Goal: Task Accomplishment & Management: Complete application form

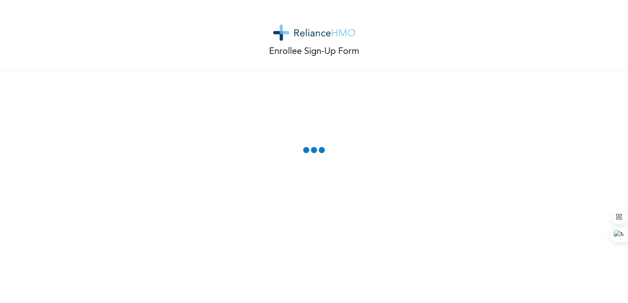
click at [478, 31] on div "Enrollee Sign-Up Form" at bounding box center [314, 35] width 628 height 71
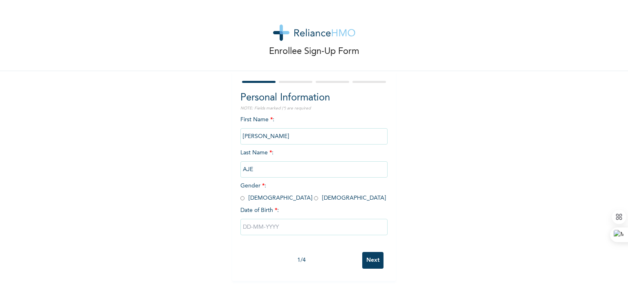
click at [240, 199] on input "radio" at bounding box center [242, 199] width 4 height 8
radio input "true"
click at [254, 220] on input "text" at bounding box center [313, 227] width 147 height 16
click at [248, 227] on input "text" at bounding box center [313, 227] width 147 height 16
click at [244, 226] on input "text" at bounding box center [313, 227] width 147 height 16
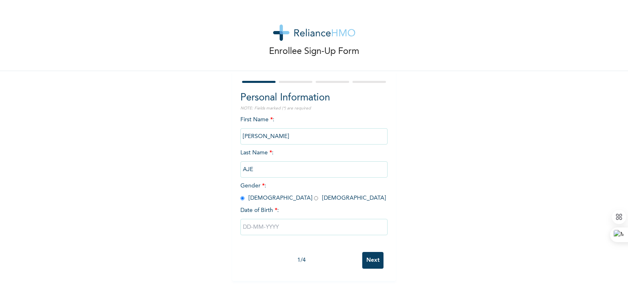
click at [244, 226] on input "text" at bounding box center [313, 227] width 147 height 16
click at [262, 230] on input "text" at bounding box center [313, 227] width 147 height 16
select select "8"
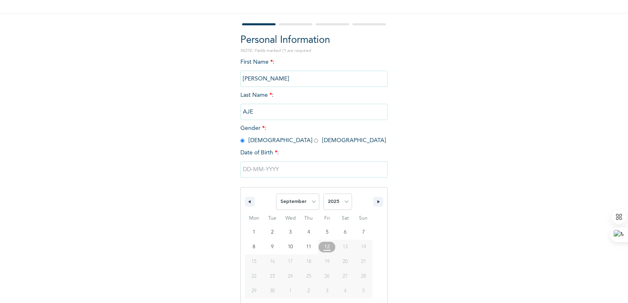
scroll to position [68, 0]
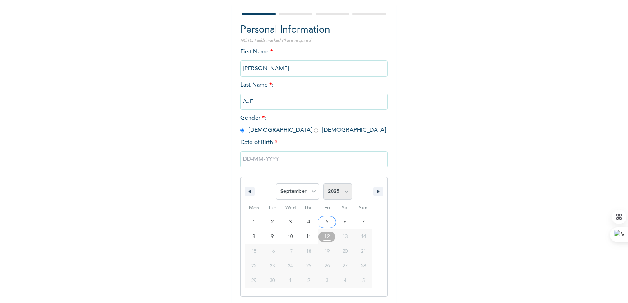
click at [339, 192] on select "2025 2024 2023 2022 2021 2020 2019 2018 2017 2016 2015 2014 2013 2012 2011 2010…" at bounding box center [337, 191] width 29 height 16
select select "1963"
click at [323, 183] on select "2025 2024 2023 2022 2021 2020 2019 2018 2017 2016 2015 2014 2013 2012 2011 2010…" at bounding box center [337, 191] width 29 height 16
type input "[DATE]"
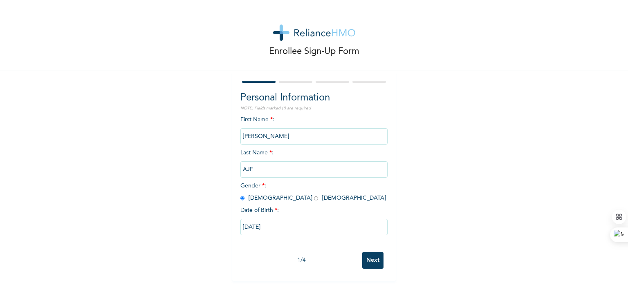
scroll to position [0, 0]
click at [374, 257] on input "Next" at bounding box center [372, 260] width 21 height 17
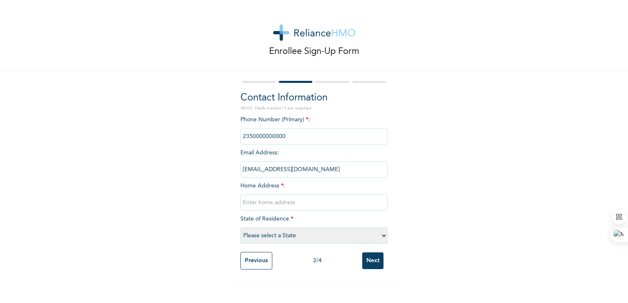
drag, startPoint x: 285, startPoint y: 136, endPoint x: 194, endPoint y: 132, distance: 91.2
click at [194, 132] on div "Enrollee Sign-Up Form Contact Information NOTE: Fields marked (*) are required …" at bounding box center [314, 141] width 628 height 282
click at [293, 206] on input "text" at bounding box center [313, 203] width 147 height 16
click at [301, 174] on input "[EMAIL_ADDRESS][DOMAIN_NAME]" at bounding box center [313, 169] width 147 height 16
click at [300, 166] on input "[EMAIL_ADDRESS][DOMAIN_NAME]" at bounding box center [313, 169] width 147 height 16
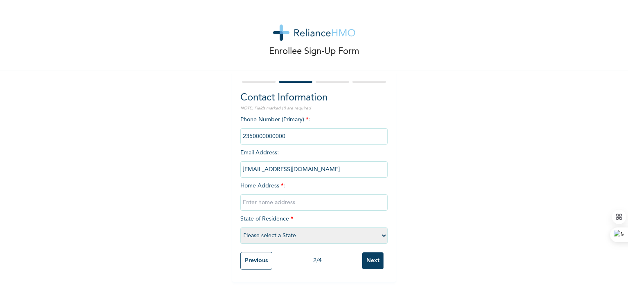
drag, startPoint x: 300, startPoint y: 166, endPoint x: 287, endPoint y: 135, distance: 33.7
click at [287, 135] on div "Phone Number (Primary) * : Email Address : [EMAIL_ADDRESS][DOMAIN_NAME] Home Ad…" at bounding box center [313, 182] width 147 height 132
click at [287, 135] on input "phone" at bounding box center [313, 136] width 147 height 16
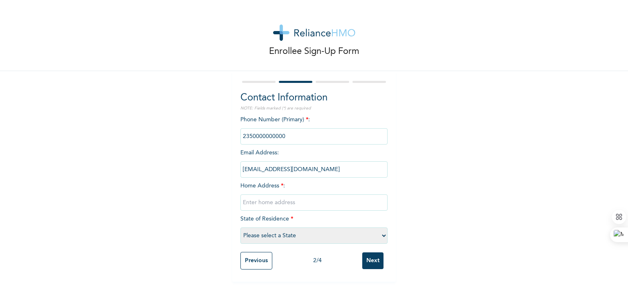
click at [284, 135] on input "phone" at bounding box center [313, 136] width 147 height 16
click at [283, 201] on input "text" at bounding box center [313, 203] width 147 height 16
type input "[STREET_ADDRESS]"
click at [255, 140] on input "phone" at bounding box center [313, 136] width 147 height 16
click at [260, 136] on input "phone" at bounding box center [313, 136] width 147 height 16
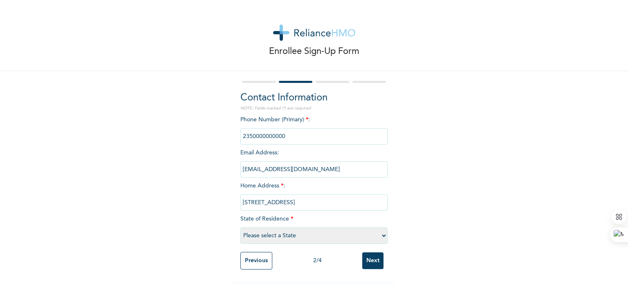
click at [296, 234] on select "Please select a State [PERSON_NAME] (FCT) [PERSON_NAME] Ibom [GEOGRAPHIC_DATA] …" at bounding box center [313, 236] width 147 height 16
select select "29"
click at [240, 228] on select "Please select a State [PERSON_NAME] (FCT) [PERSON_NAME] Ibom [GEOGRAPHIC_DATA] …" at bounding box center [313, 236] width 147 height 16
click at [277, 140] on input "phone" at bounding box center [313, 136] width 147 height 16
click at [280, 134] on input "phone" at bounding box center [313, 136] width 147 height 16
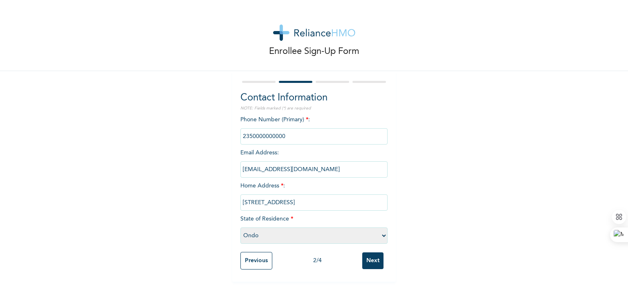
click at [280, 134] on input "phone" at bounding box center [313, 136] width 147 height 16
click at [369, 261] on input "Next" at bounding box center [372, 261] width 21 height 17
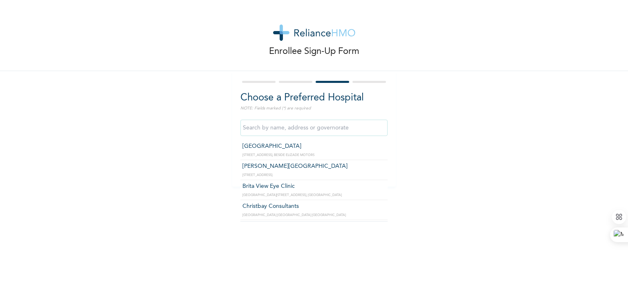
click at [318, 125] on input "text" at bounding box center [313, 128] width 147 height 16
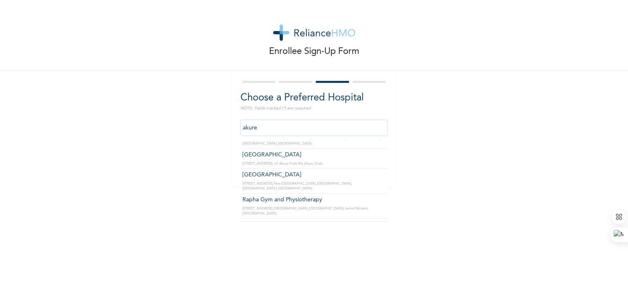
scroll to position [98, 0]
type input "[GEOGRAPHIC_DATA]"
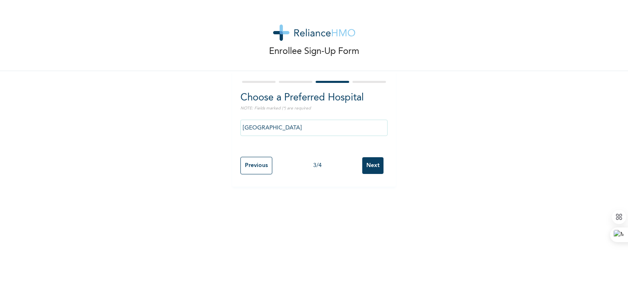
click at [367, 163] on input "Next" at bounding box center [372, 165] width 21 height 17
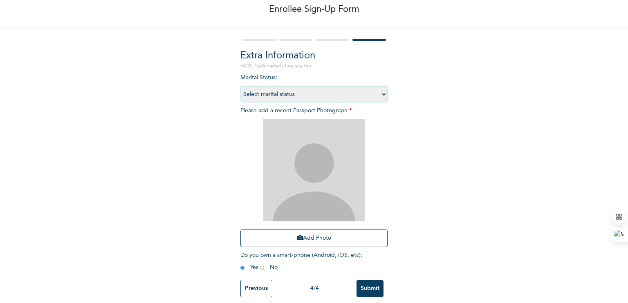
scroll to position [54, 0]
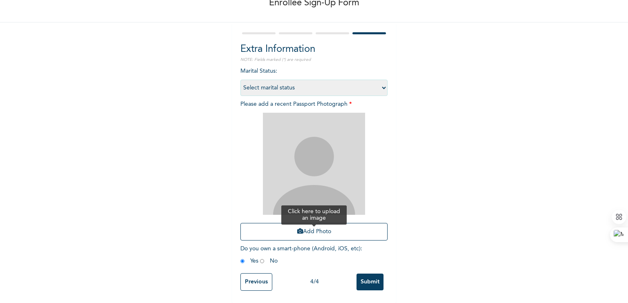
click at [317, 226] on button "Add Photo" at bounding box center [313, 232] width 147 height 18
click at [0, 37] on div "Enrollee Sign-Up Form Extra Information NOTE: Fields marked (*) are required Ma…" at bounding box center [314, 127] width 628 height 352
click at [301, 231] on button "Add Photo" at bounding box center [313, 232] width 147 height 18
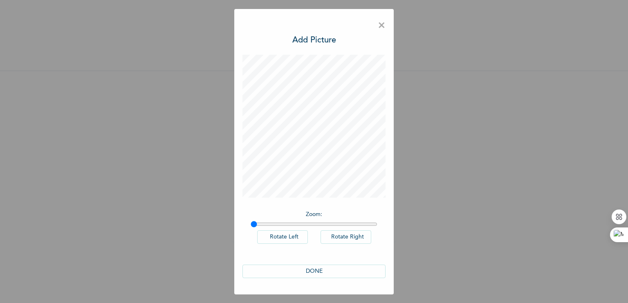
scroll to position [0, 0]
click at [334, 273] on button "DONE" at bounding box center [313, 271] width 143 height 13
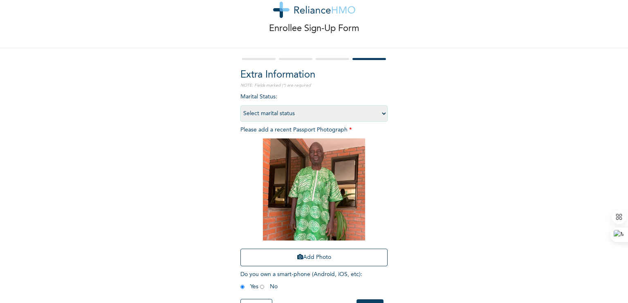
scroll to position [25, 0]
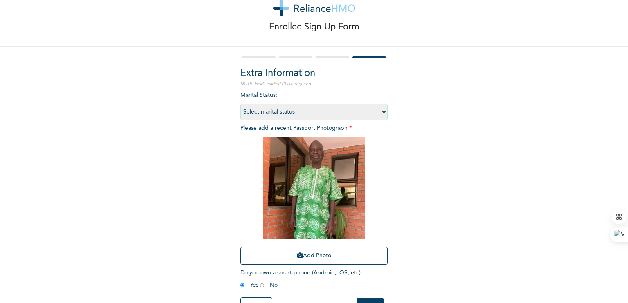
click at [378, 112] on select "Select marital status [DEMOGRAPHIC_DATA] Married [DEMOGRAPHIC_DATA] Widow/[DEMO…" at bounding box center [313, 112] width 147 height 16
select select "4"
click at [240, 104] on select "Select marital status [DEMOGRAPHIC_DATA] Married [DEMOGRAPHIC_DATA] Widow/[DEMO…" at bounding box center [313, 112] width 147 height 16
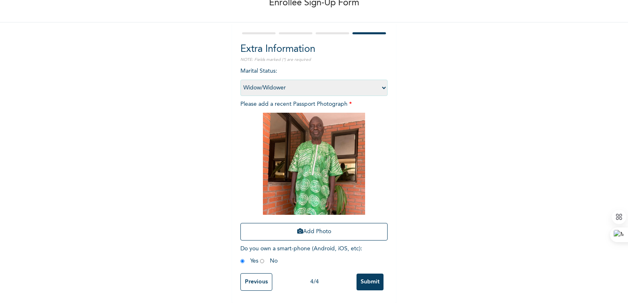
click at [367, 279] on input "Submit" at bounding box center [369, 282] width 27 height 17
